Goal: Information Seeking & Learning: Learn about a topic

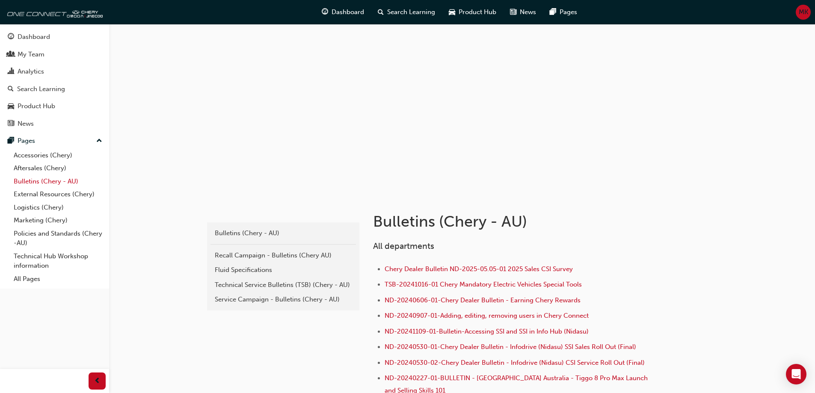
click at [42, 181] on link "Bulletins (Chery - AU)" at bounding box center [57, 181] width 95 height 13
click at [296, 297] on div "Service Campaign - Bulletins (Chery - AU)" at bounding box center [283, 300] width 137 height 10
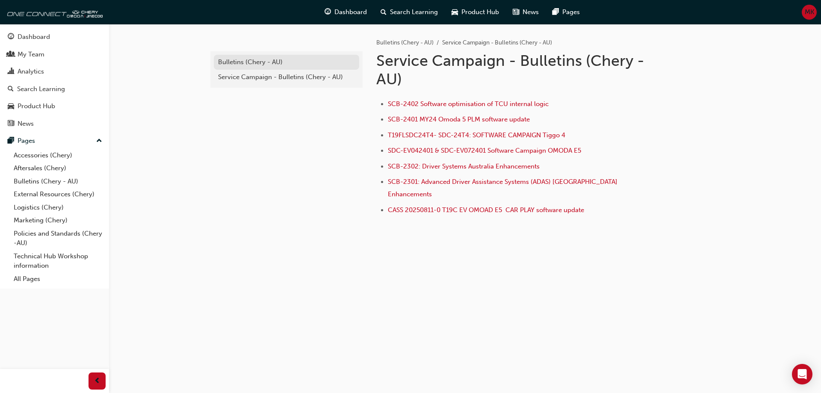
click at [258, 62] on div "Bulletins (Chery - AU)" at bounding box center [286, 62] width 137 height 10
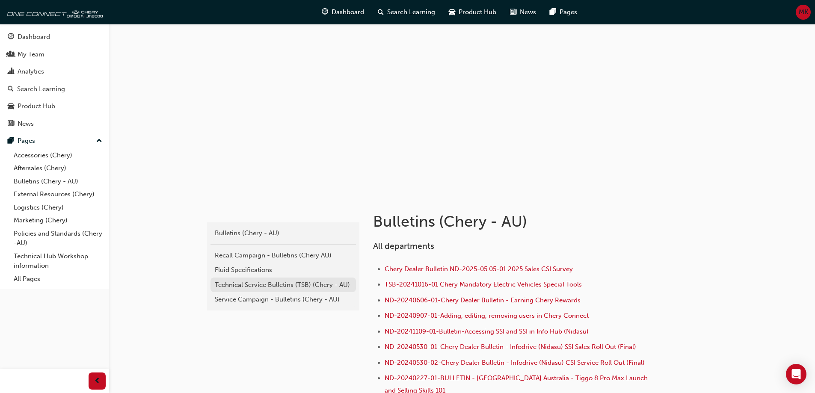
click at [284, 288] on div "Technical Service Bulletins (TSB) (Chery - AU)" at bounding box center [283, 285] width 137 height 10
